Goal: Transaction & Acquisition: Book appointment/travel/reservation

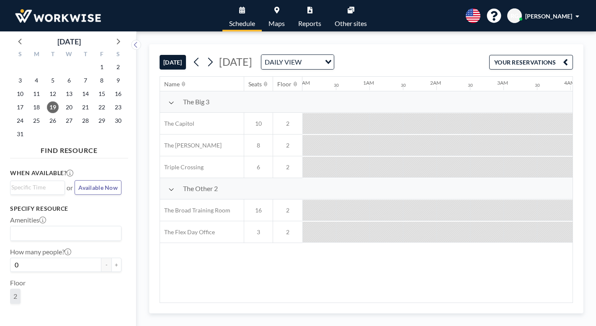
scroll to position [0, 545]
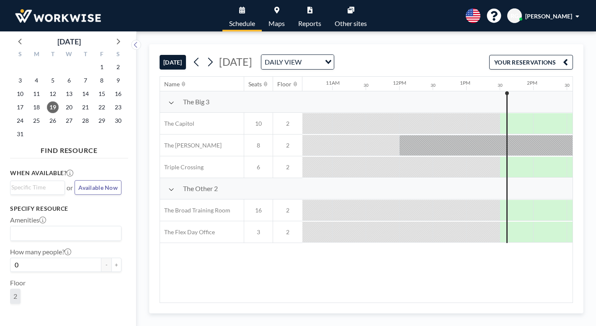
scroll to position [0, 708]
click at [112, 36] on icon at bounding box center [117, 41] width 11 height 11
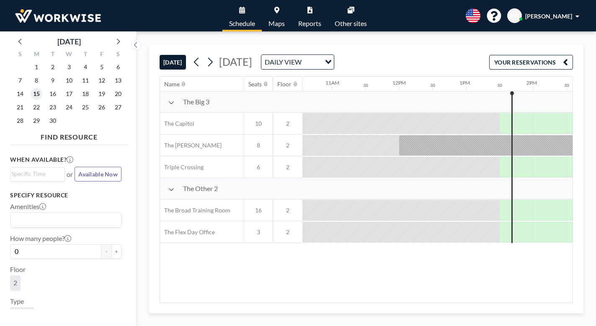
click at [31, 88] on span "15" at bounding box center [37, 94] width 12 height 12
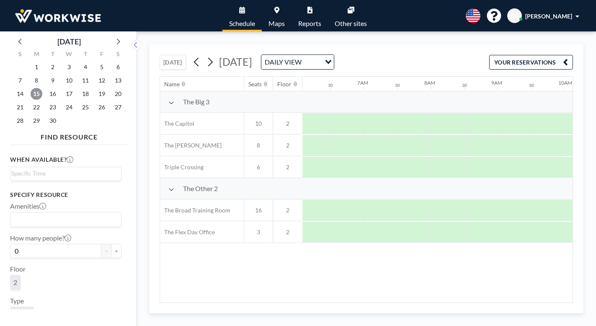
scroll to position [0, 408]
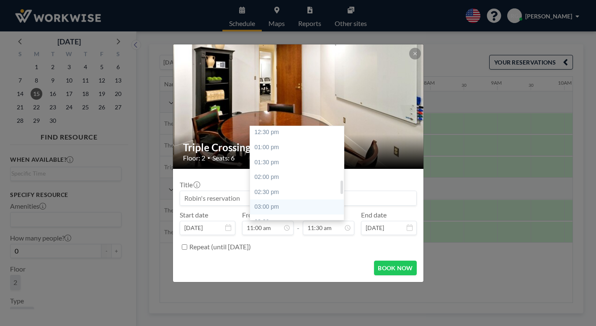
scroll to position [372, 0]
click at [263, 261] on div "05:00 pm" at bounding box center [299, 268] width 98 height 15
type input "05:00 pm"
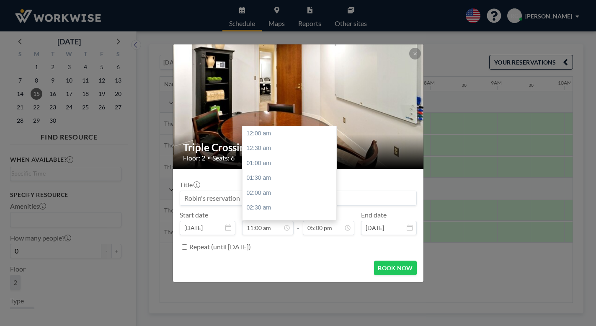
scroll to position [294, 0]
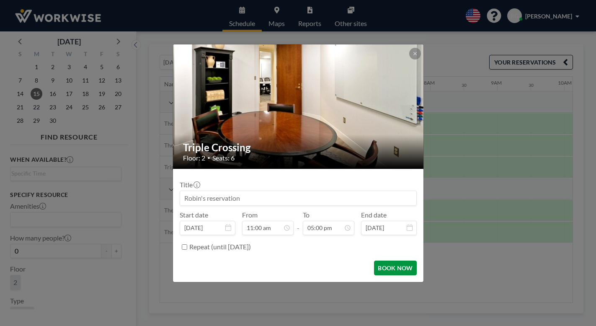
click at [375, 261] on button "BOOK NOW" at bounding box center [395, 268] width 42 height 15
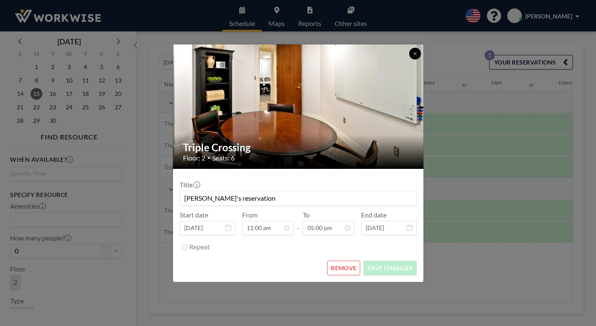
click at [413, 56] on icon at bounding box center [415, 53] width 5 height 5
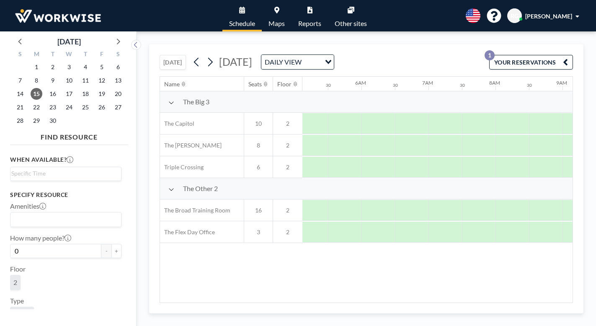
scroll to position [0, 343]
